Goal: Task Accomplishment & Management: Manage account settings

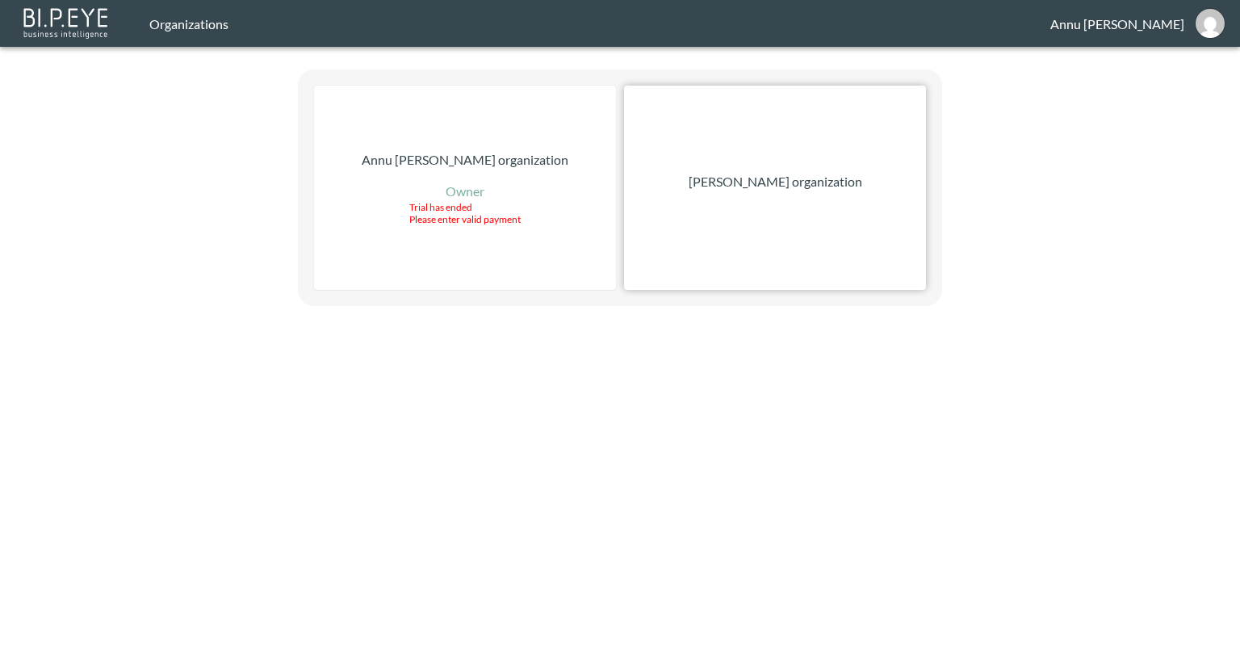
click at [811, 181] on p "[PERSON_NAME] organization" at bounding box center [776, 181] width 174 height 19
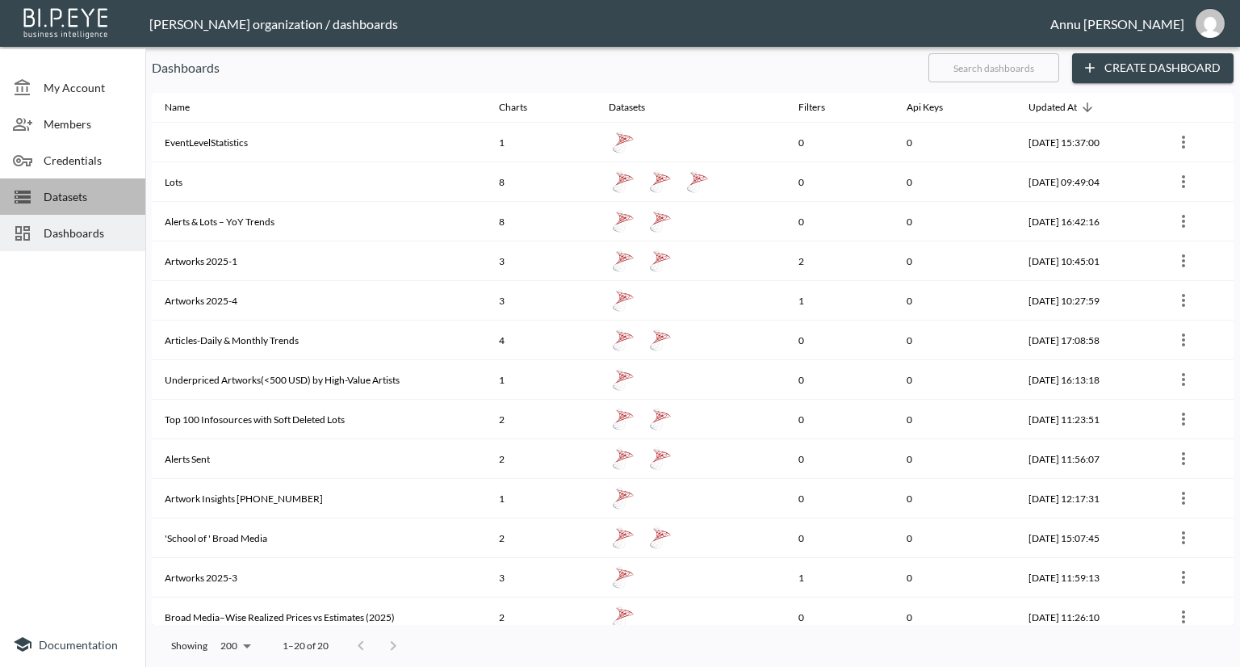
click at [93, 190] on span "Datasets" at bounding box center [88, 196] width 89 height 17
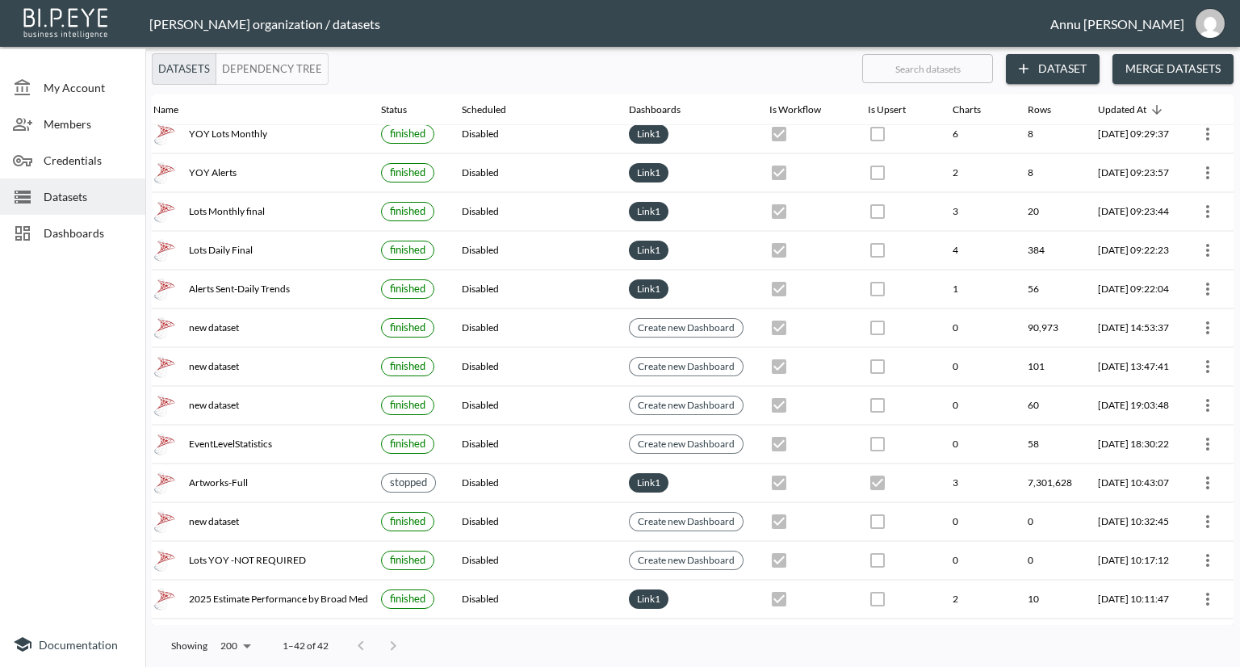
scroll to position [242, 94]
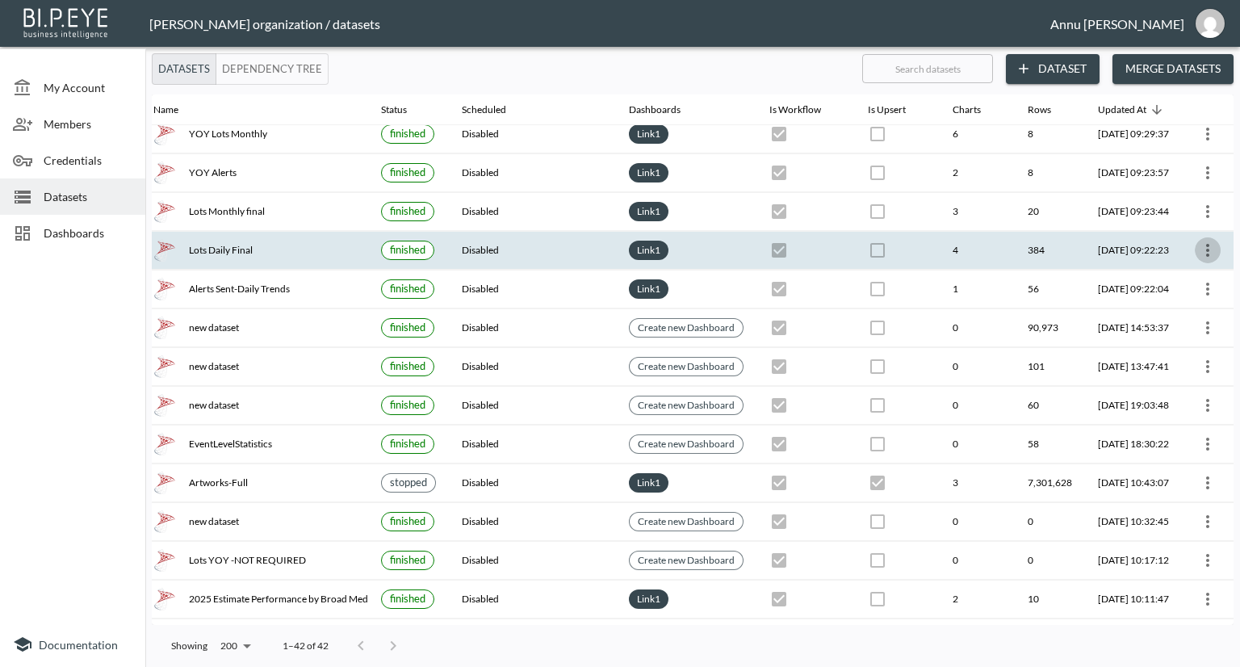
click at [1201, 241] on icon "more" at bounding box center [1207, 250] width 19 height 19
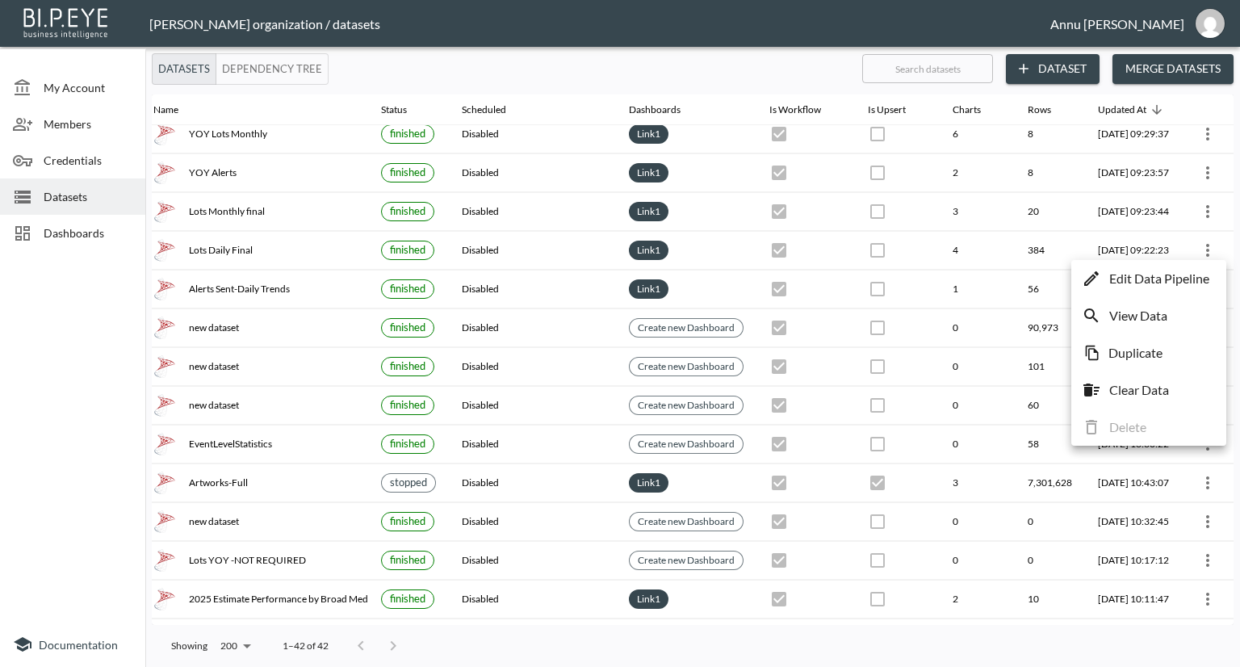
click at [1168, 276] on p "Edit Data Pipeline" at bounding box center [1159, 278] width 100 height 19
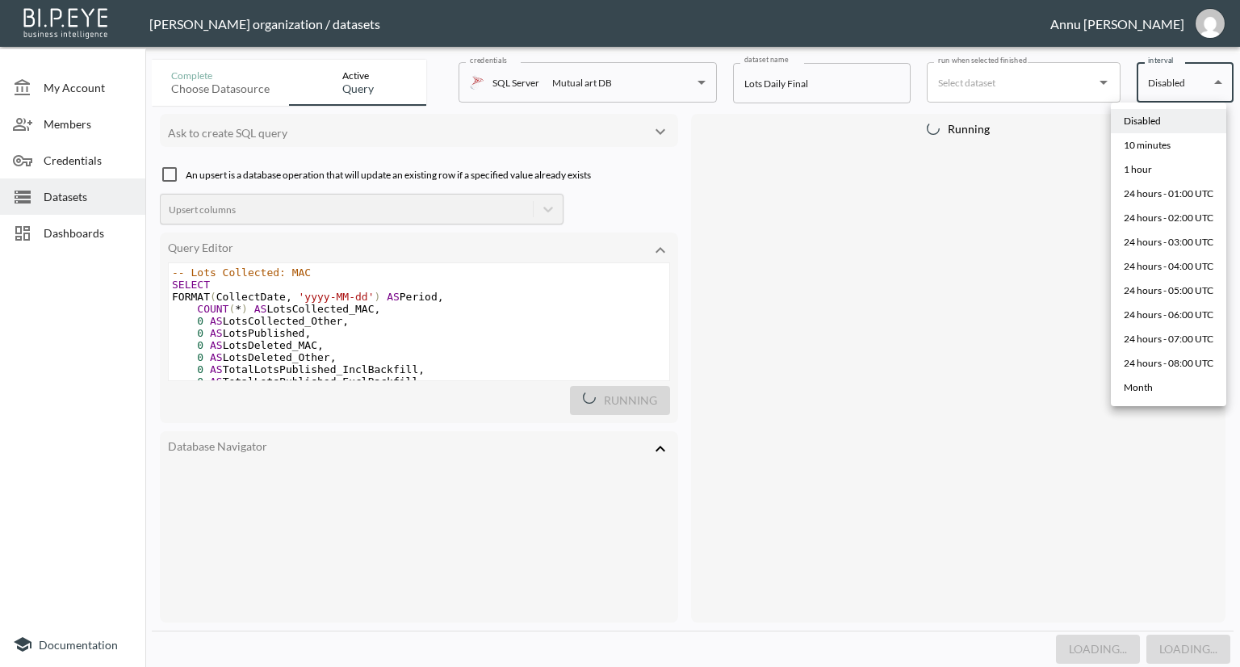
click at [1165, 85] on body "BI.P.EYE, Interactive Analytics Dashboards - app [PERSON_NAME] organization / d…" at bounding box center [620, 333] width 1240 height 667
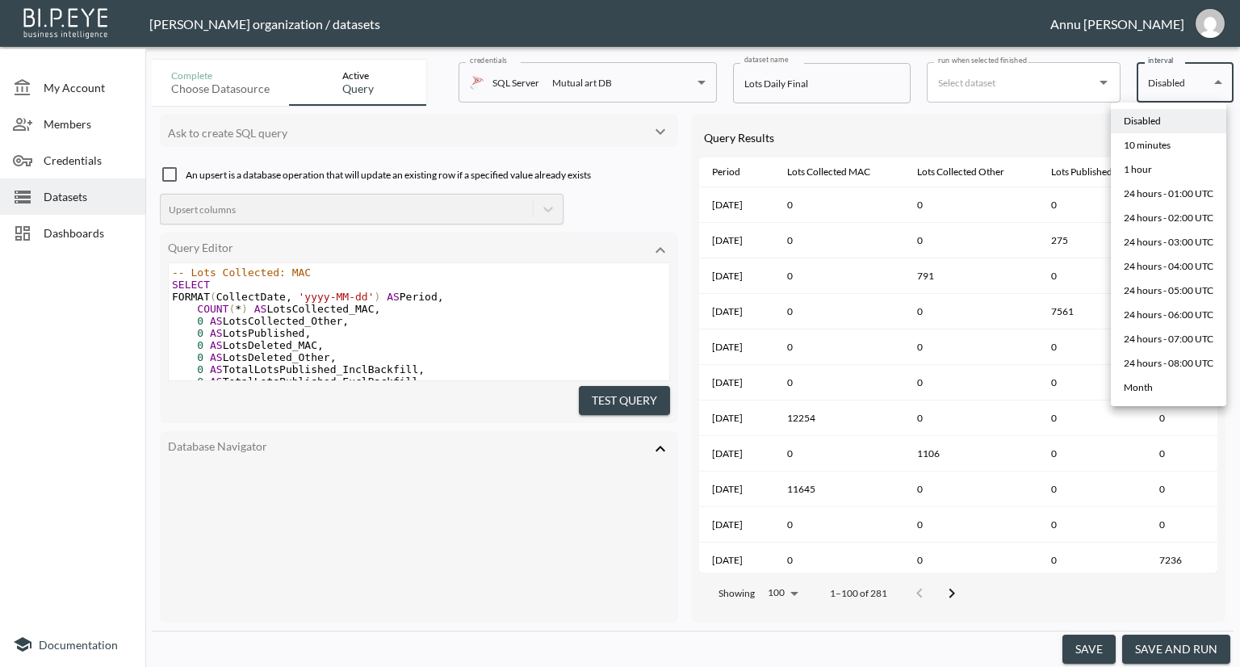
click at [1162, 143] on div "10 minutes" at bounding box center [1147, 145] width 47 height 15
type input "*/10 * * * *"
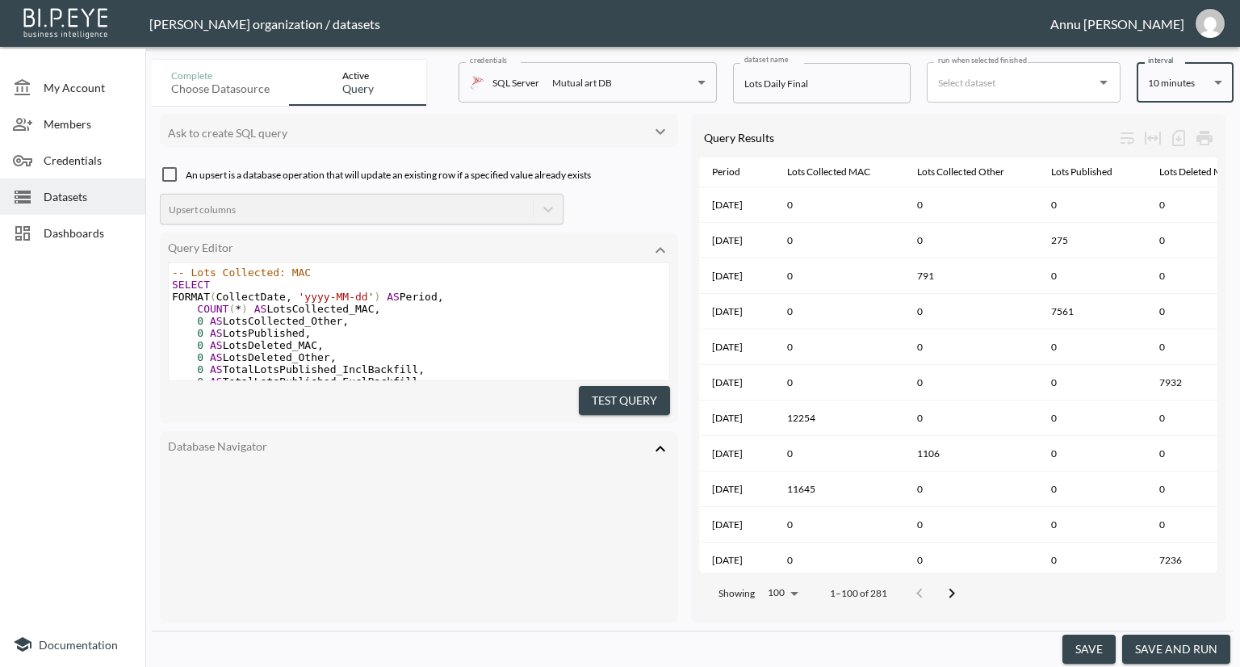
click at [1099, 642] on button "save" at bounding box center [1088, 649] width 53 height 30
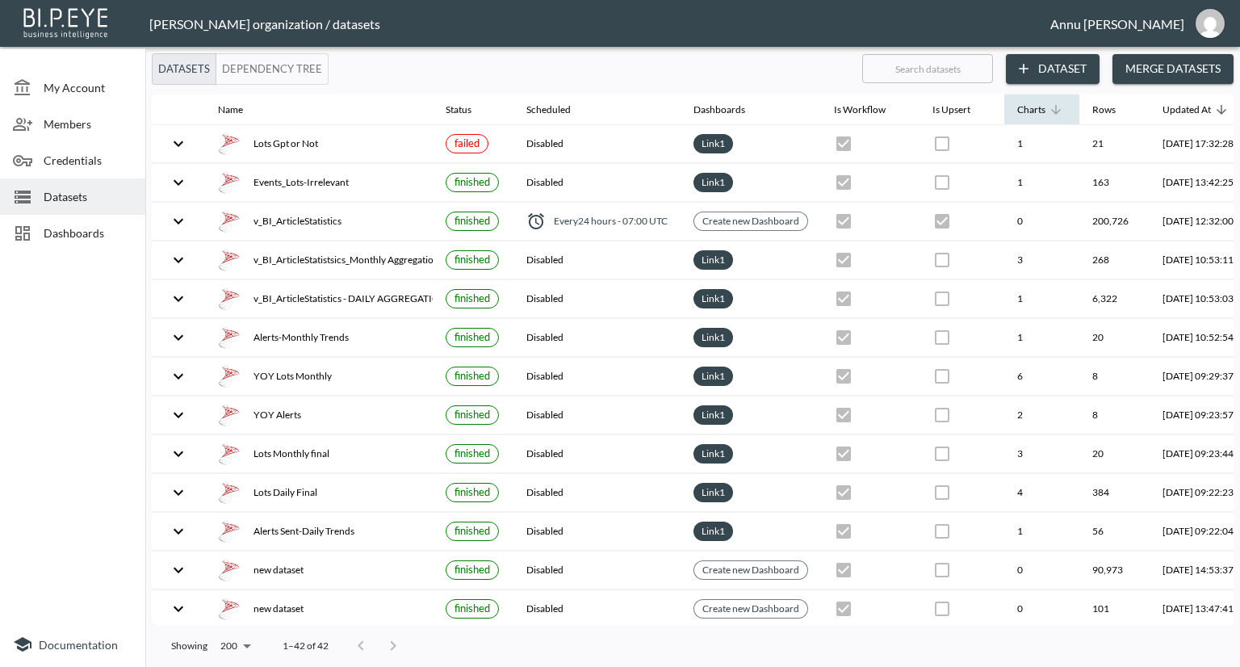
checkbox input "false"
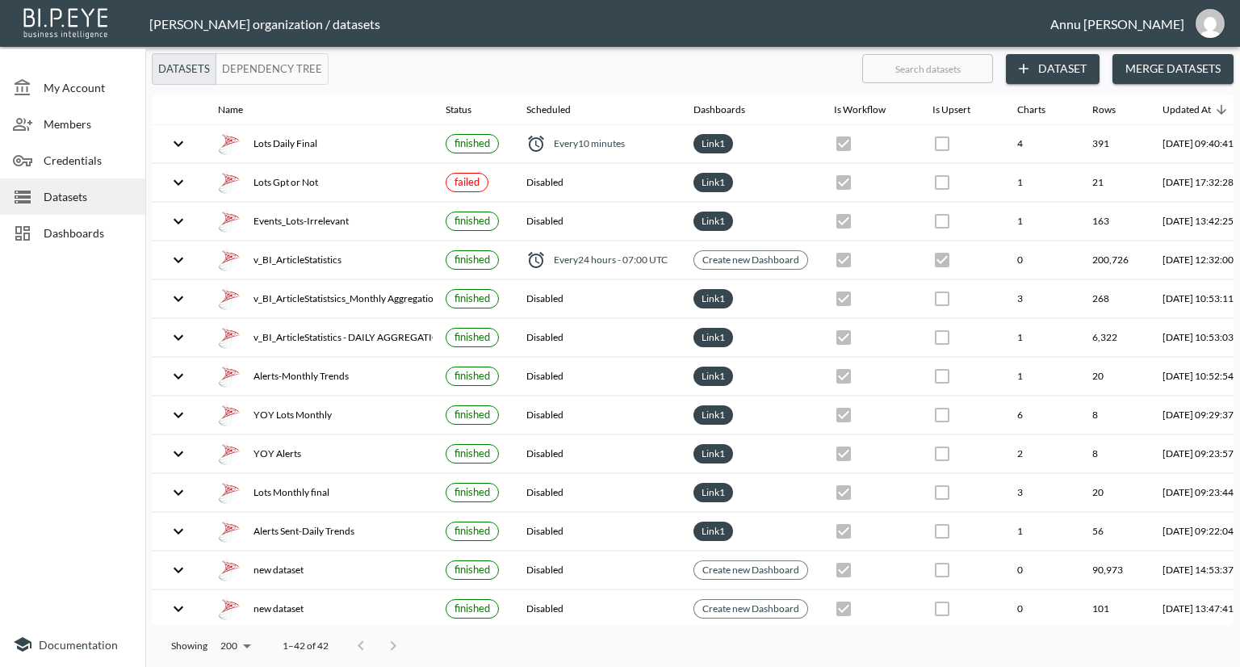
checkbox input "false"
checkbox input "true"
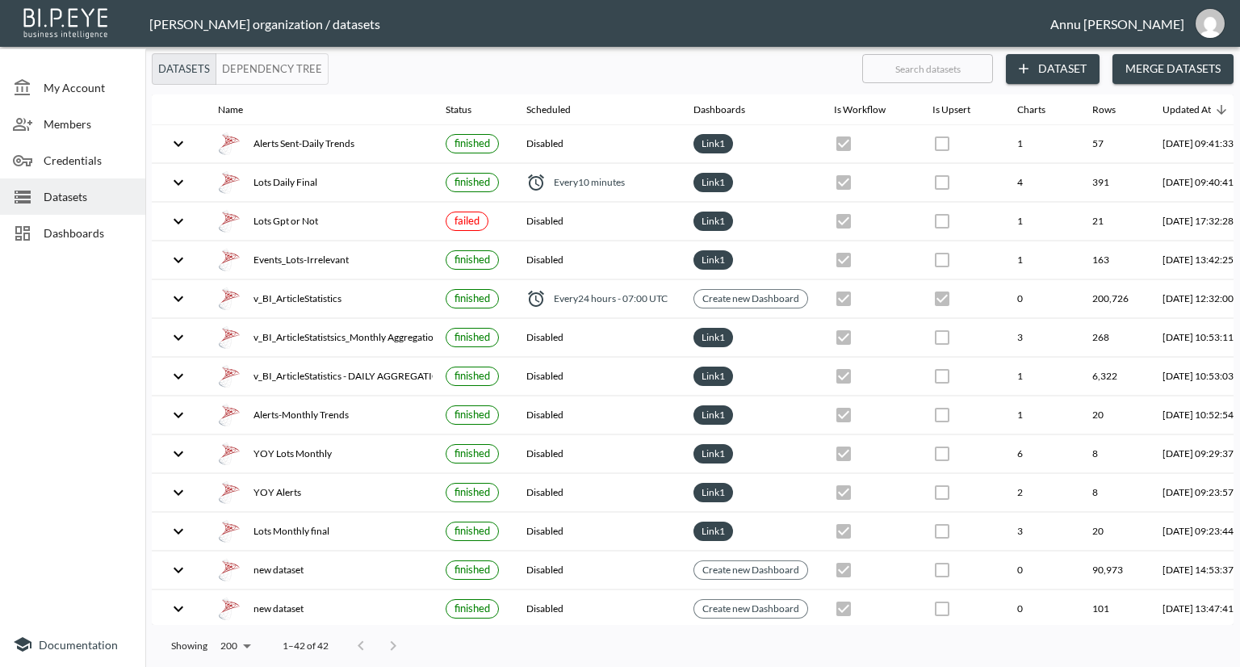
checkbox input "true"
checkbox input "false"
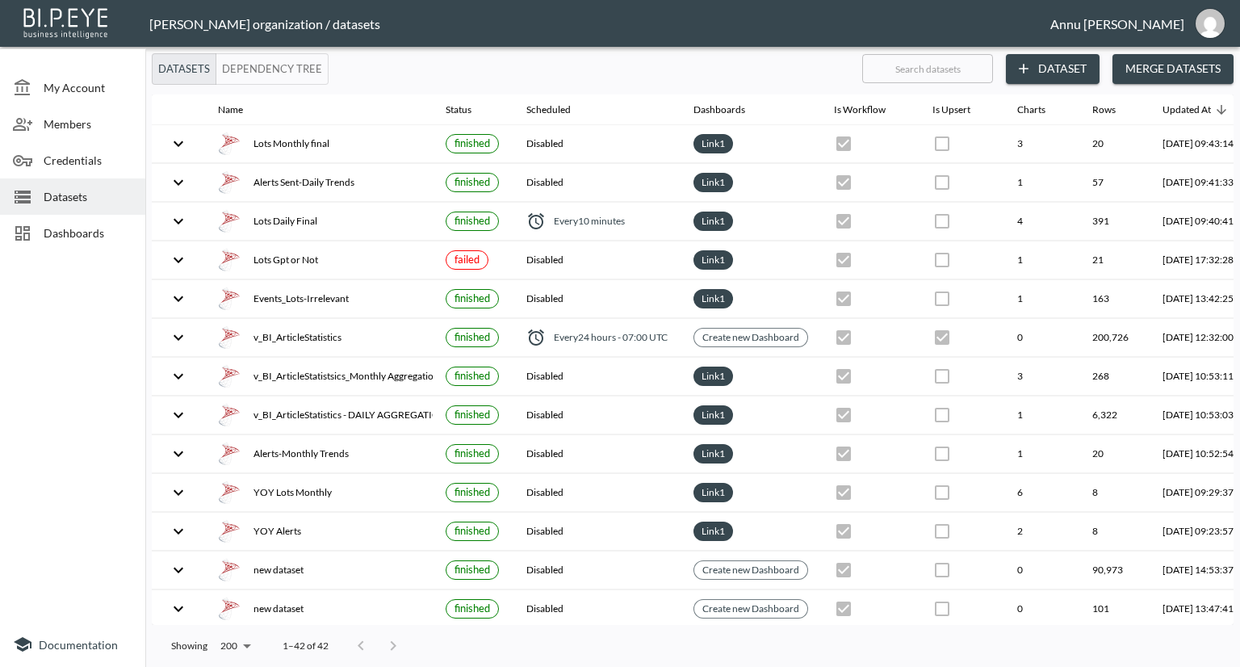
checkbox input "false"
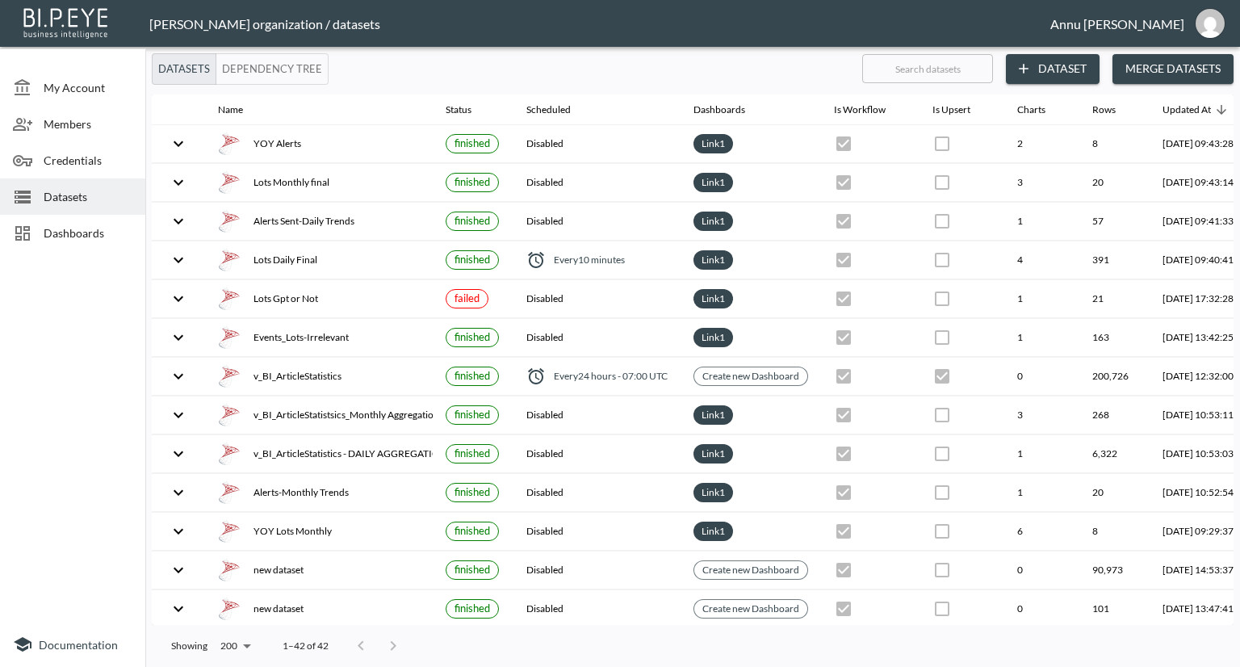
checkbox input "false"
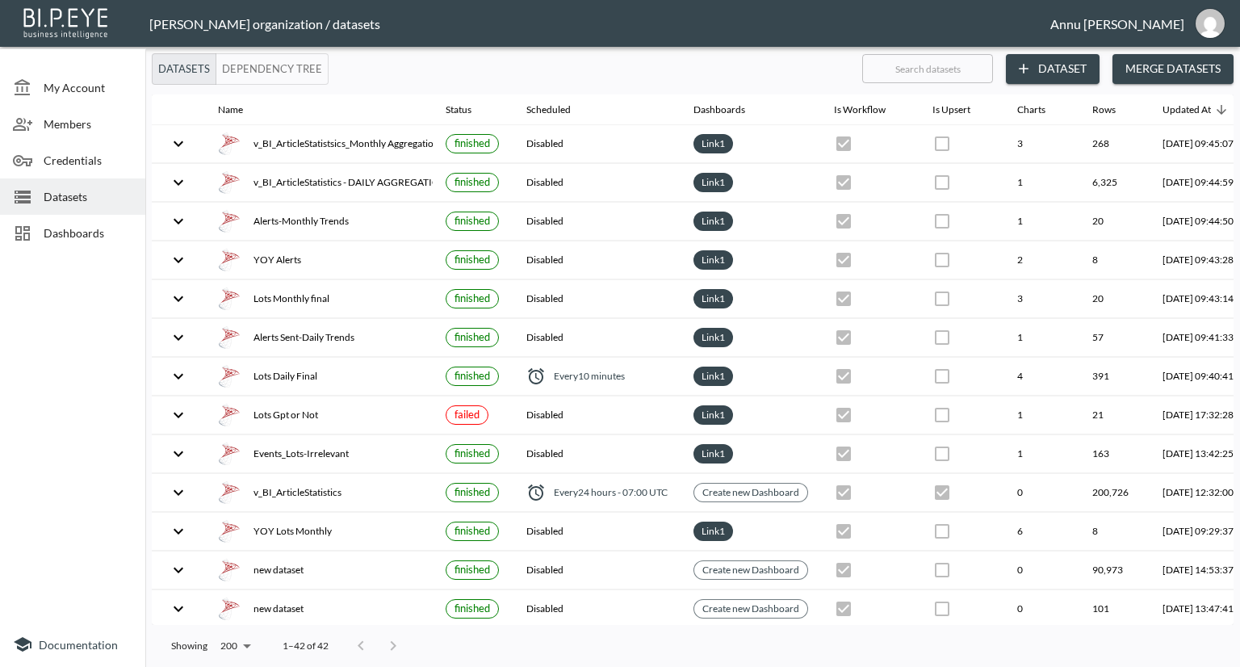
checkbox input "false"
checkbox input "true"
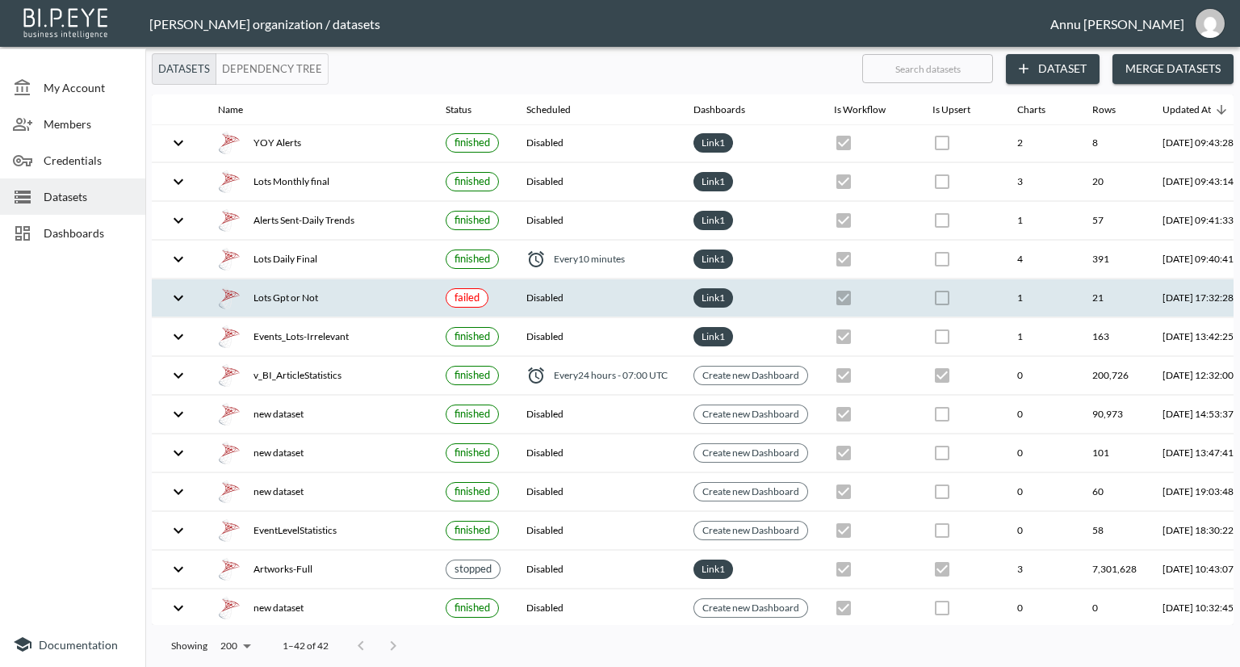
scroll to position [161, 0]
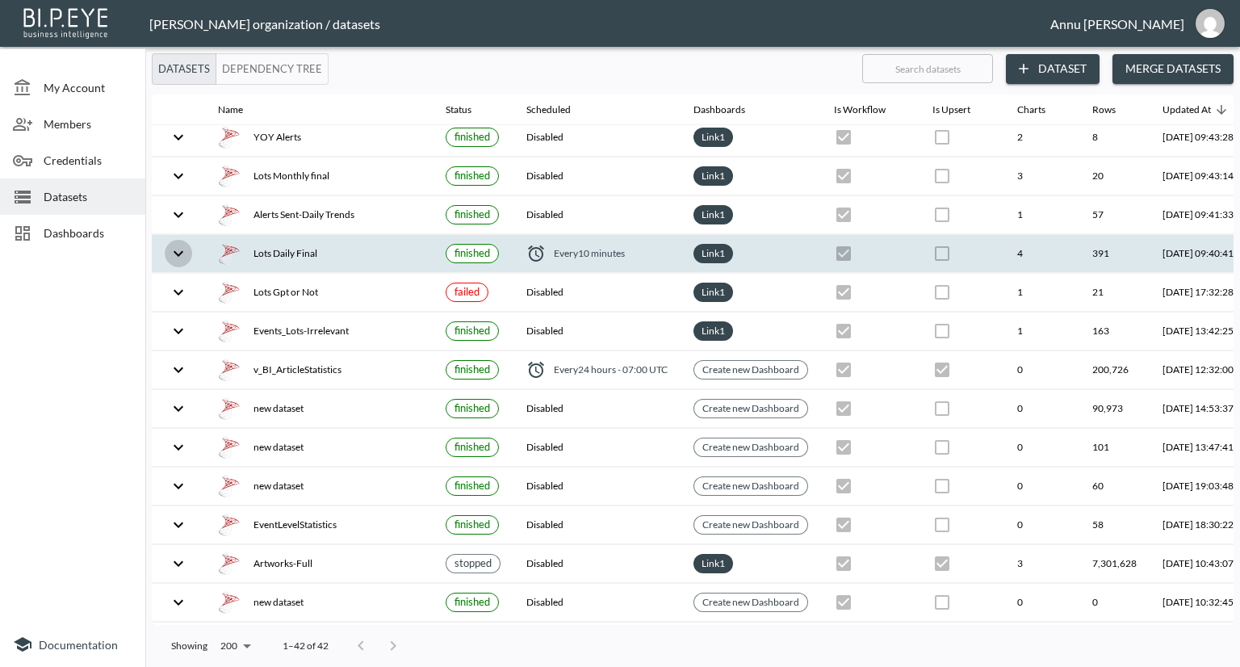
click at [181, 253] on icon "expand row" at bounding box center [178, 253] width 19 height 19
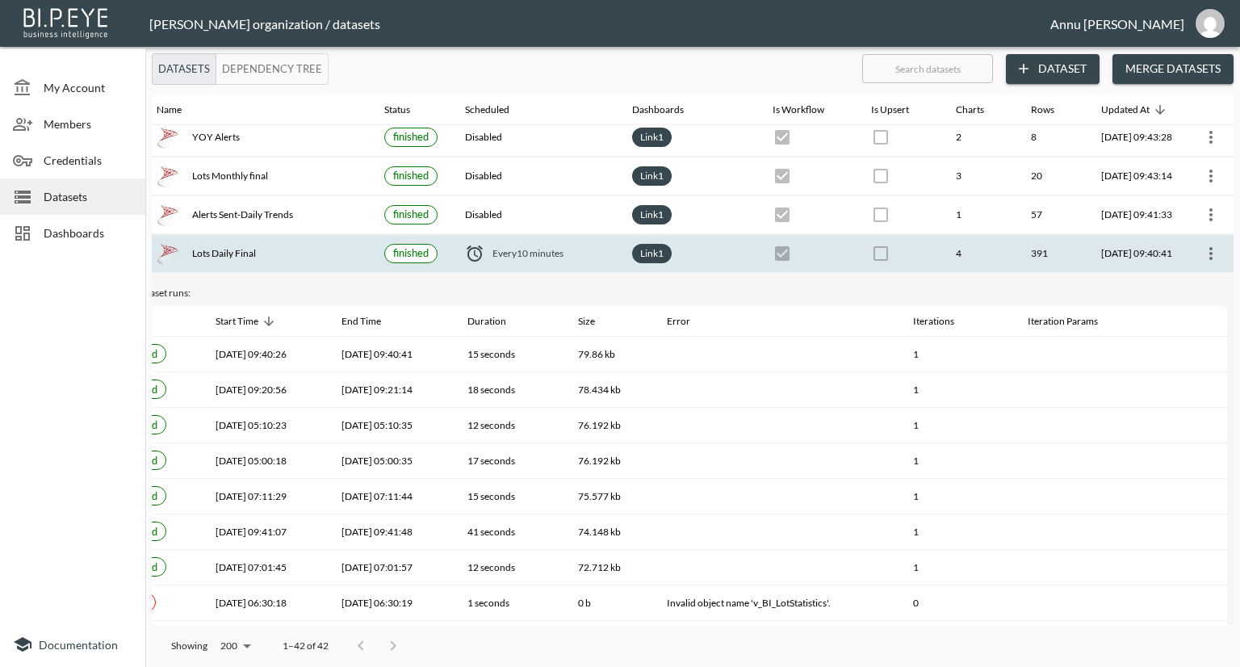
scroll to position [161, 94]
click at [1207, 248] on icon "more" at bounding box center [1207, 253] width 19 height 19
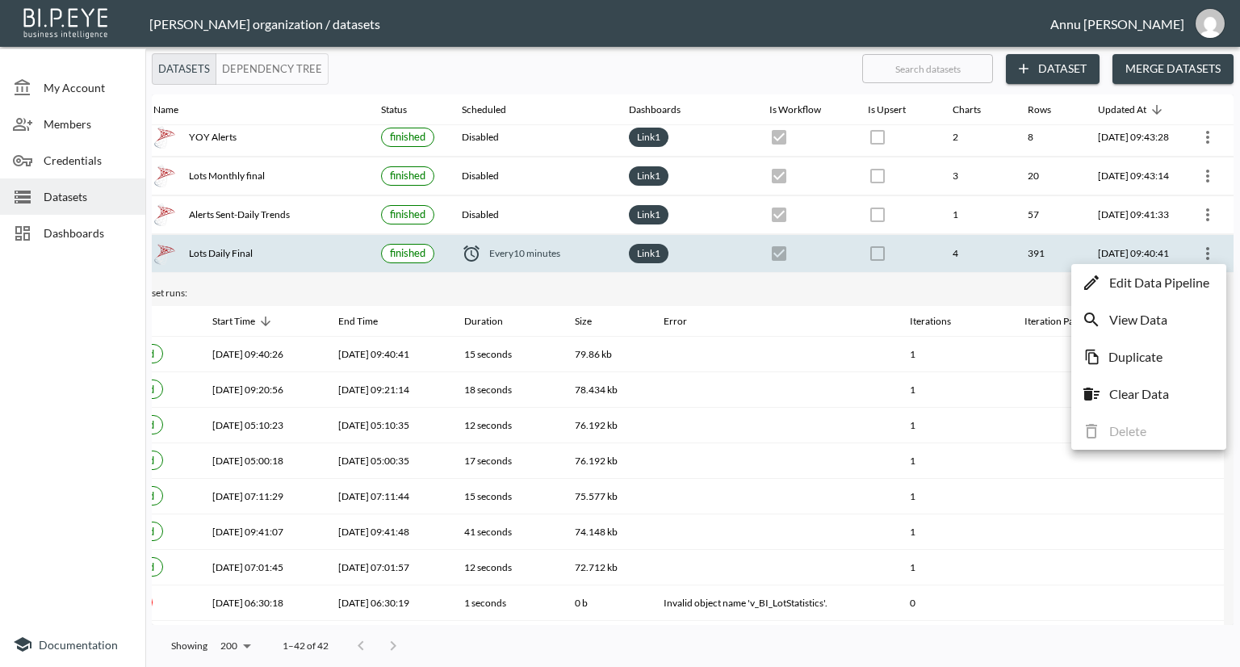
click at [1167, 282] on p "Edit Data Pipeline" at bounding box center [1159, 282] width 100 height 19
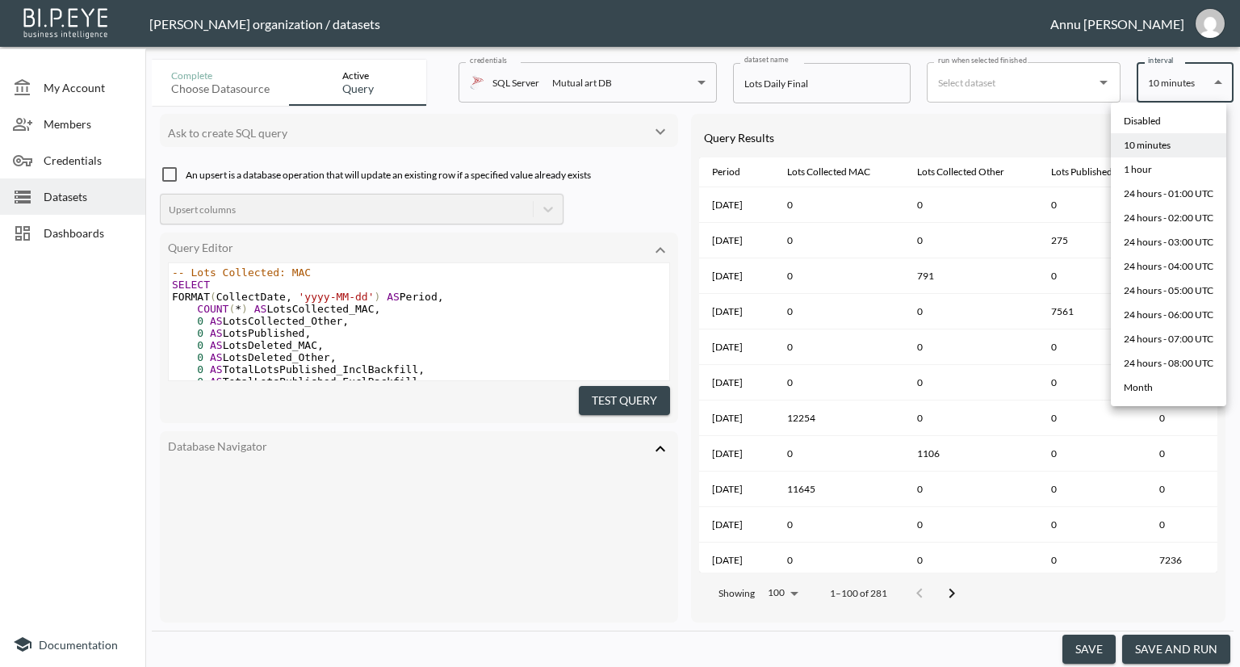
click at [1163, 90] on body "BI.P.EYE, Interactive Analytics Dashboards - app [PERSON_NAME] organization / d…" at bounding box center [620, 333] width 1240 height 667
click at [1164, 115] on li "Disabled" at bounding box center [1168, 121] width 115 height 24
type input "Disabled"
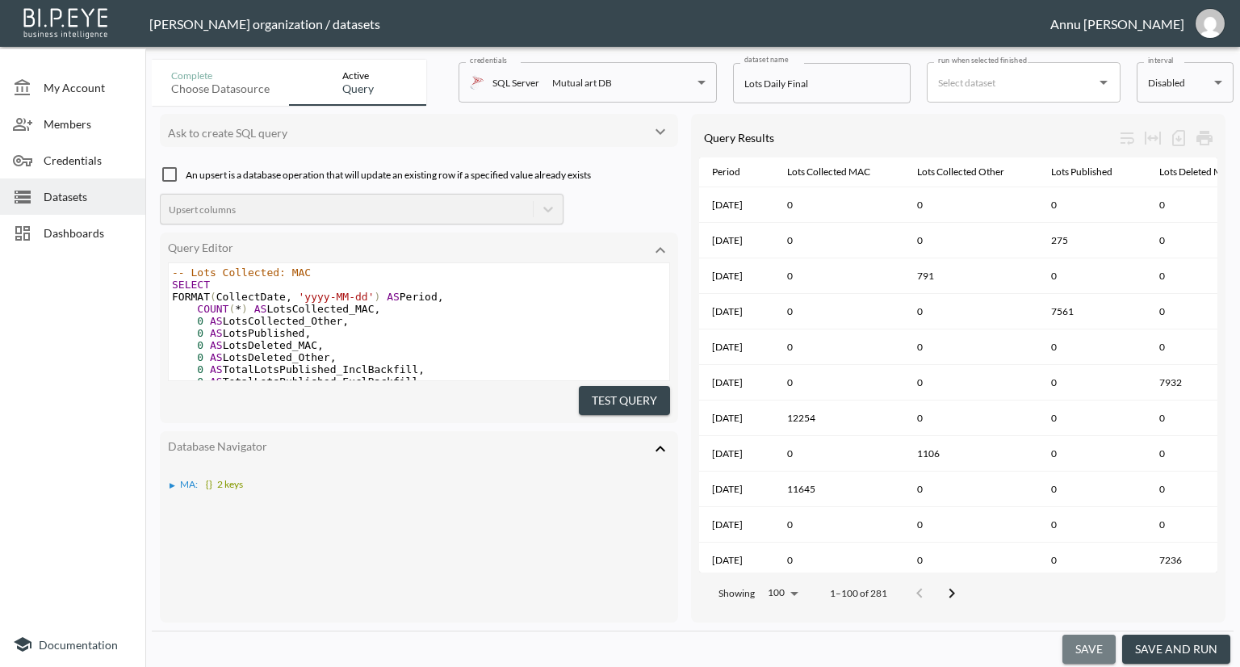
click at [1085, 645] on button "save" at bounding box center [1088, 649] width 53 height 30
